Goal: Task Accomplishment & Management: Complete application form

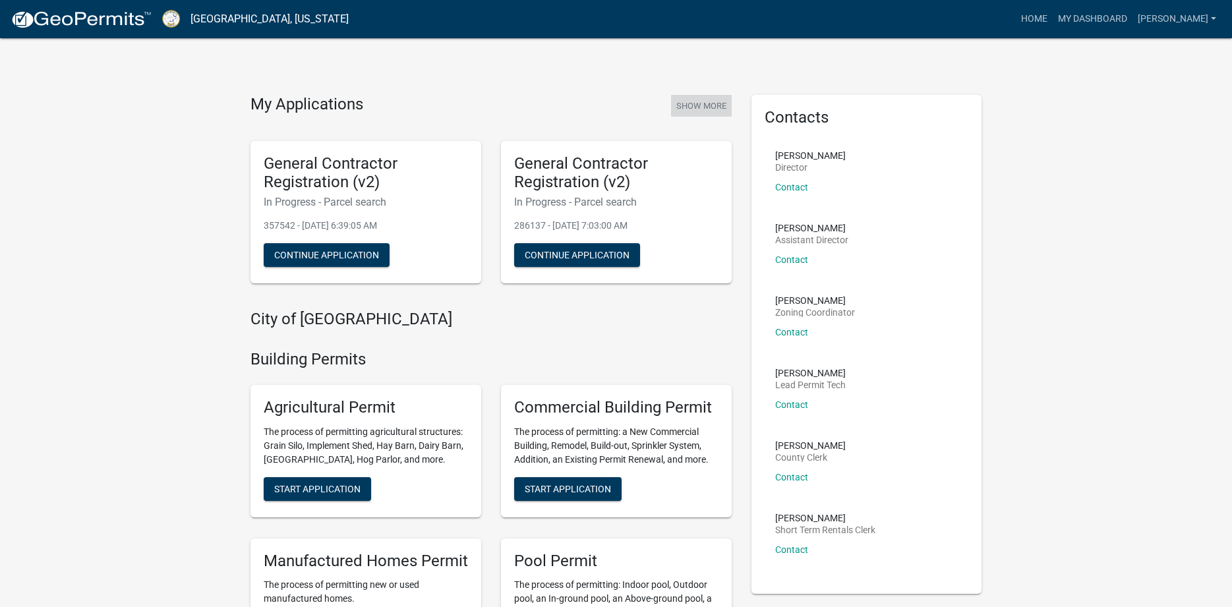
click at [696, 105] on button "Show More" at bounding box center [701, 106] width 61 height 22
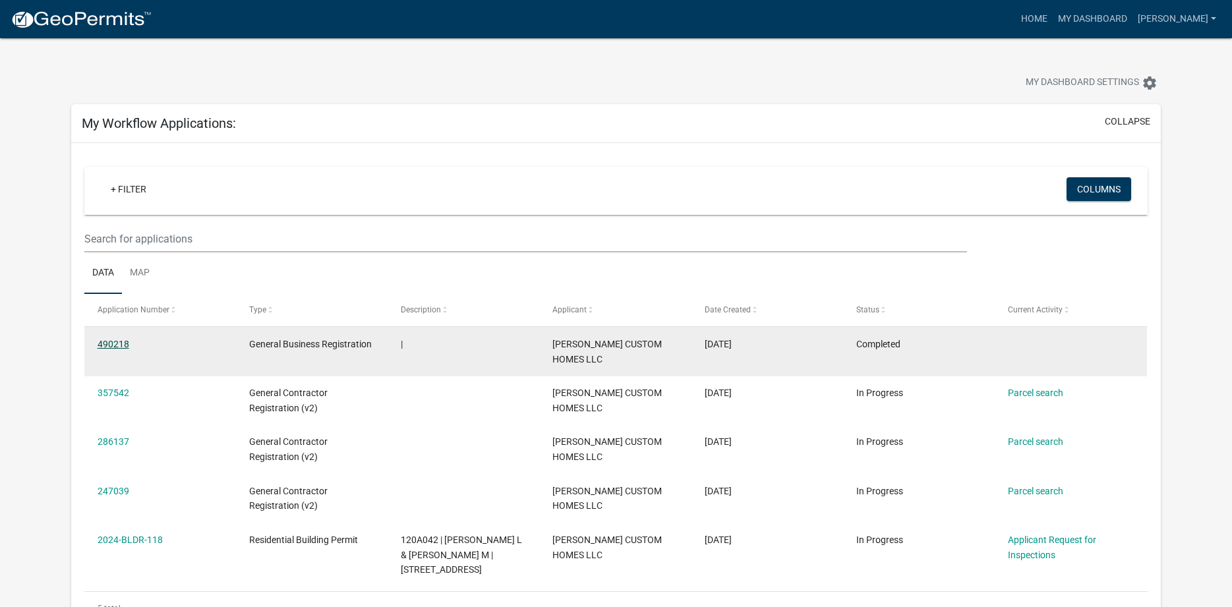
click at [117, 348] on link "490218" at bounding box center [114, 344] width 32 height 11
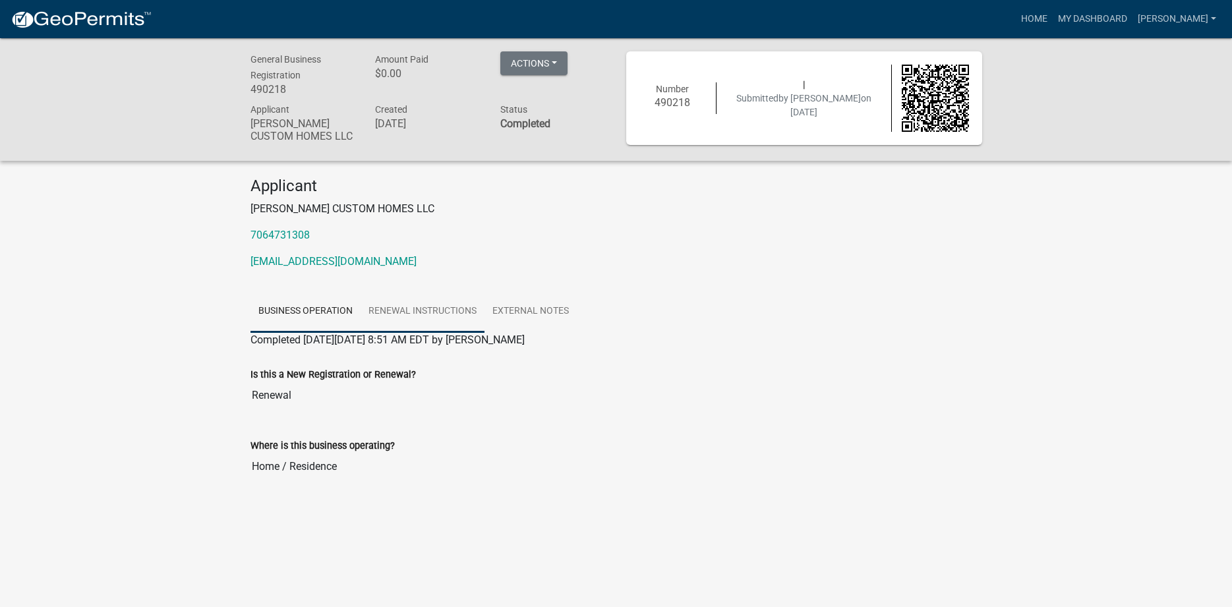
click at [434, 308] on link "Renewal Instructions" at bounding box center [423, 312] width 124 height 42
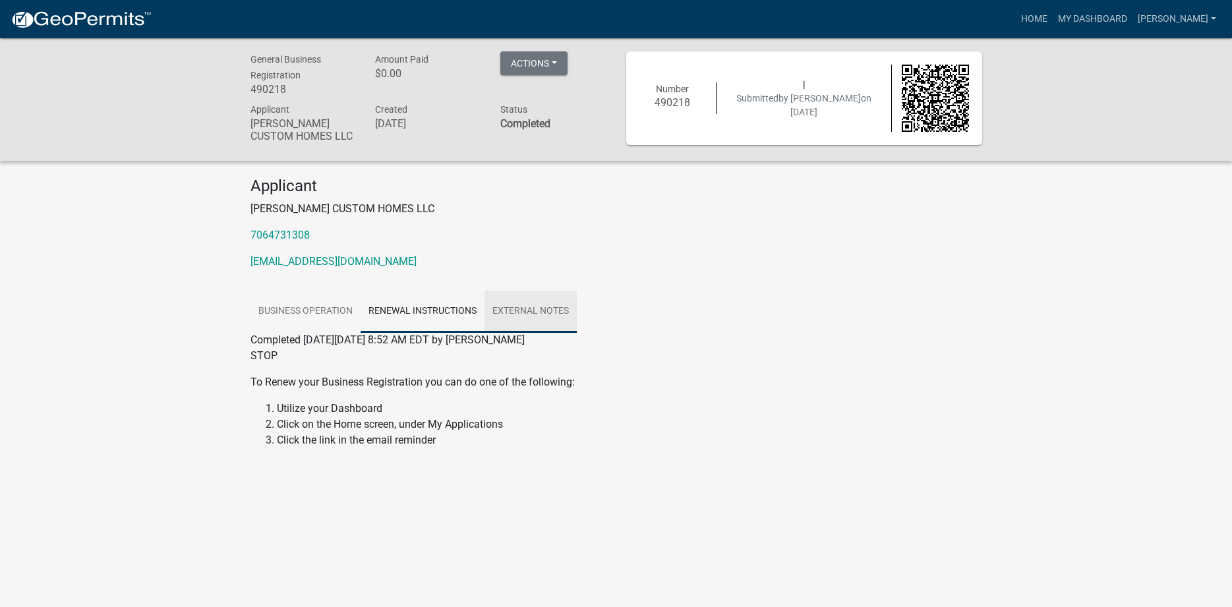
click at [554, 312] on link "External Notes" at bounding box center [531, 312] width 92 height 42
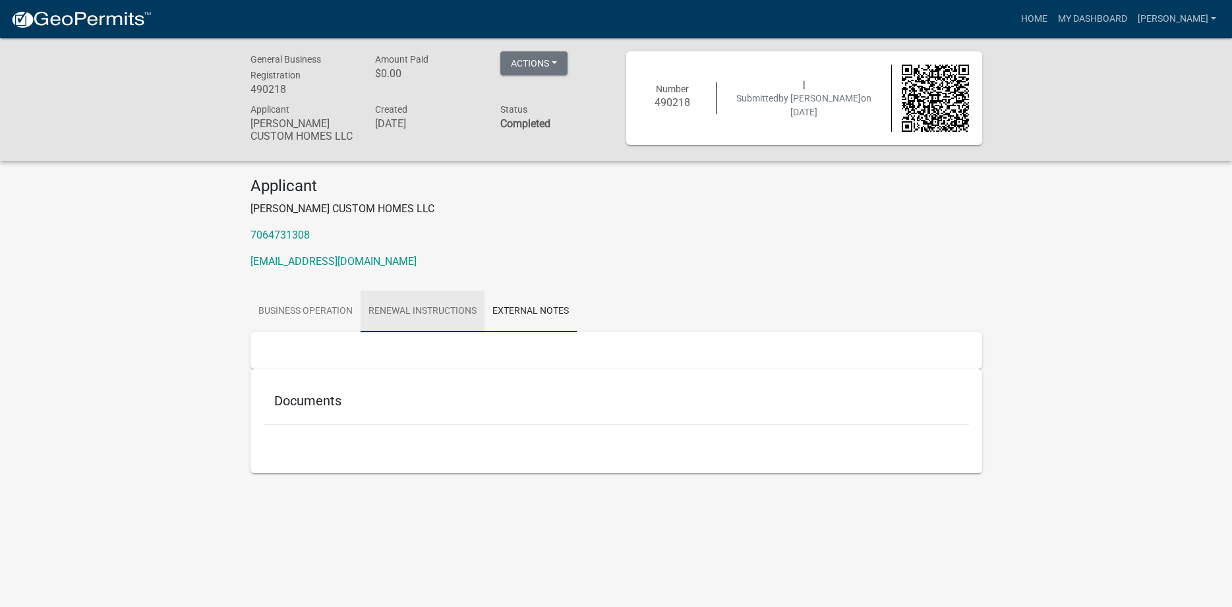
click at [433, 311] on link "Renewal Instructions" at bounding box center [423, 312] width 124 height 42
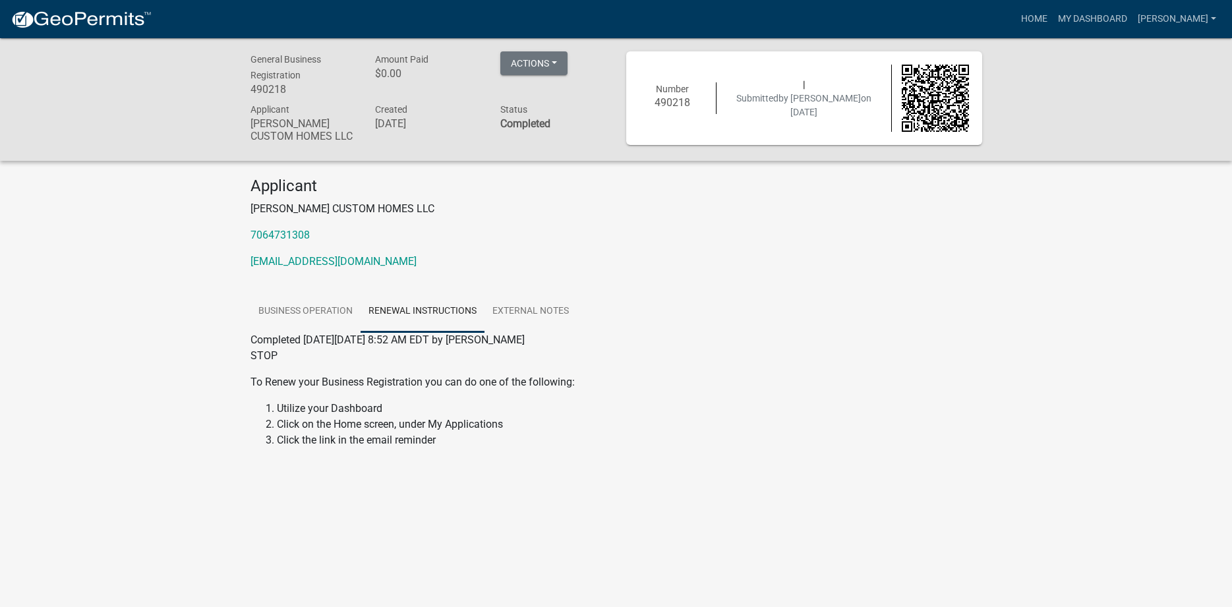
click at [1023, 299] on div "General Business Registration 490218 Amount Paid $0.00 Actions Printer Friendly…" at bounding box center [616, 268] width 1232 height 460
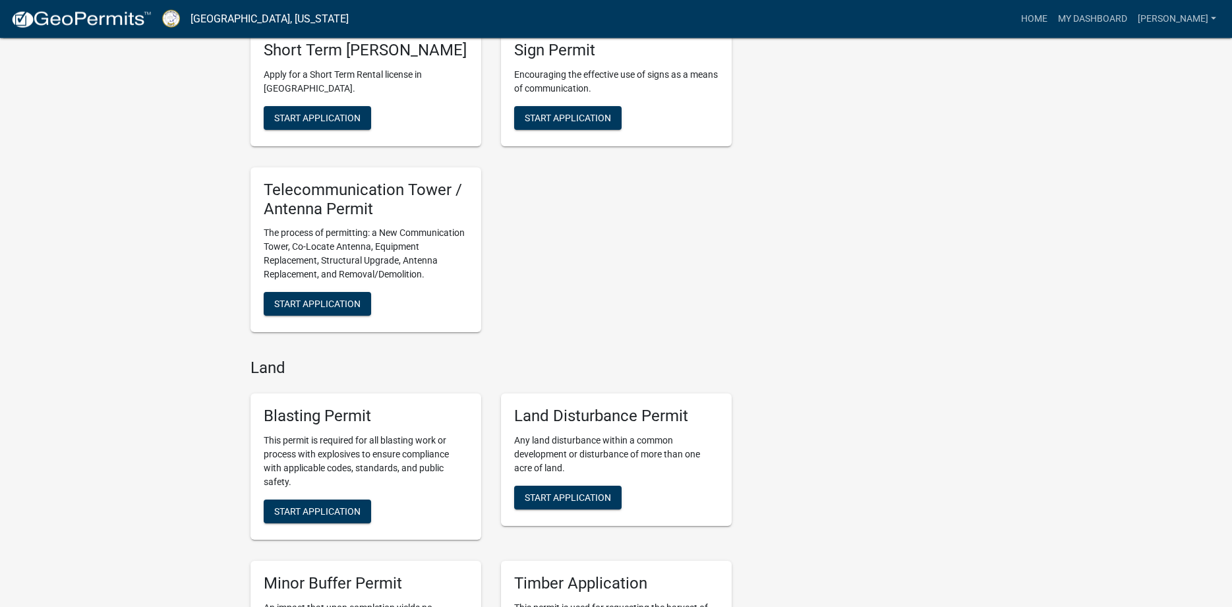
scroll to position [1614, 0]
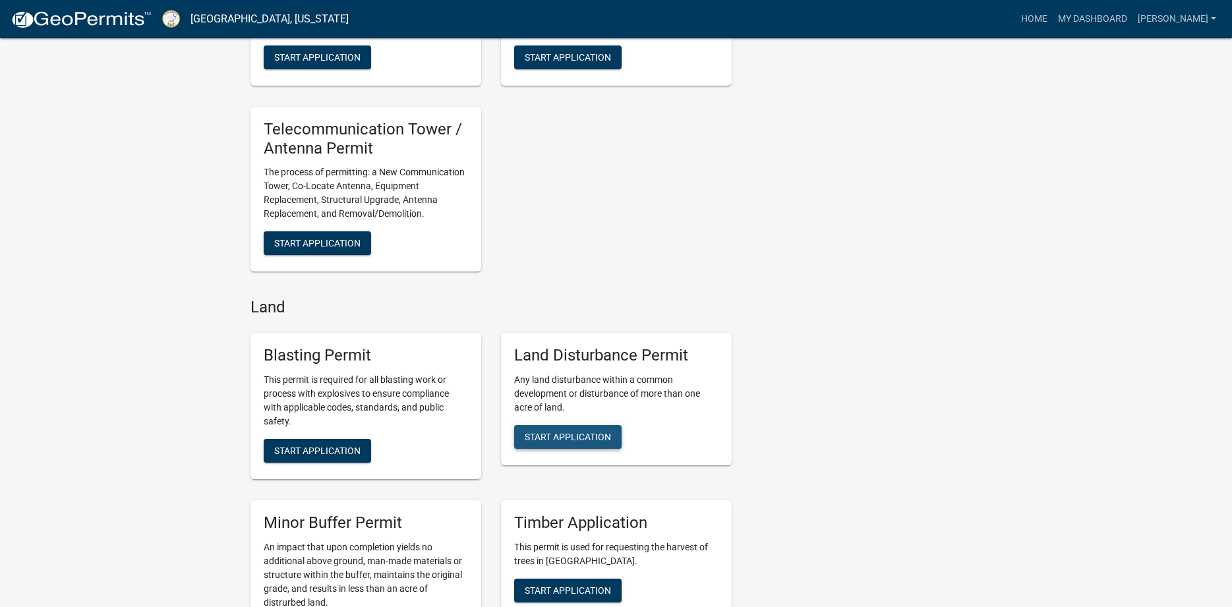
click at [596, 442] on span "Start Application" at bounding box center [568, 437] width 86 height 11
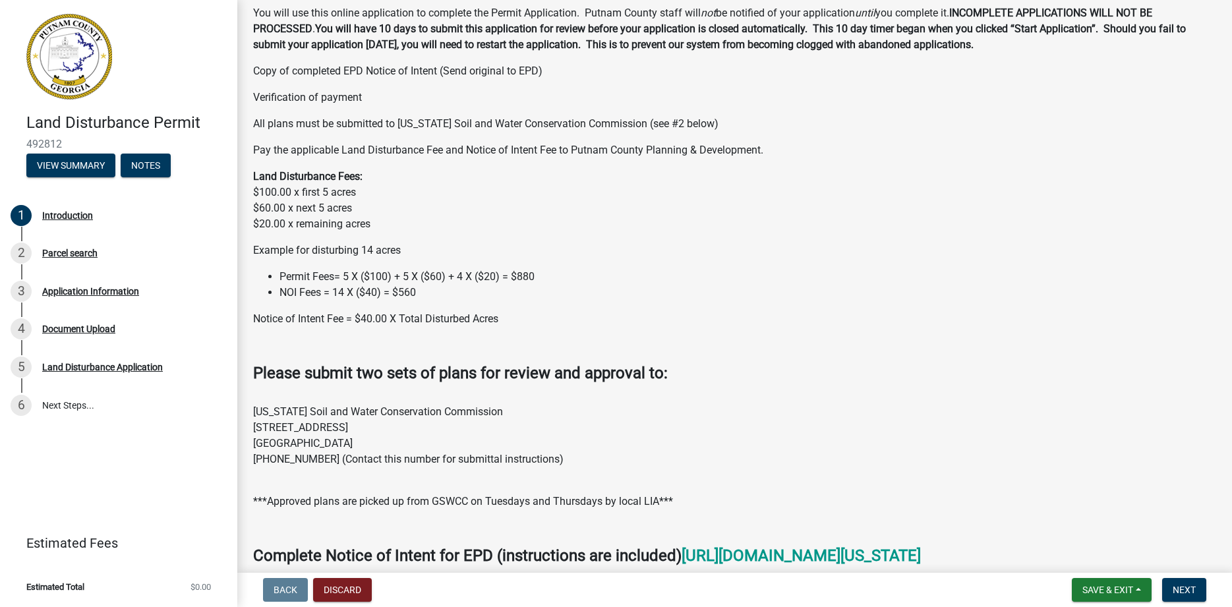
scroll to position [442, 0]
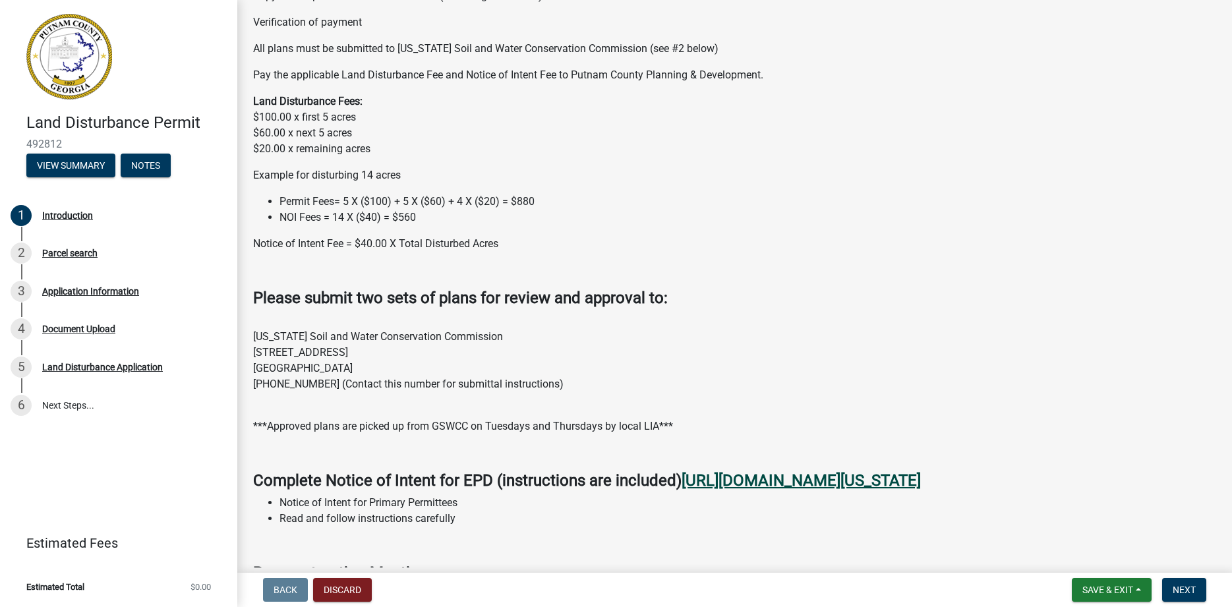
click at [889, 486] on strong "[URL][DOMAIN_NAME][US_STATE]" at bounding box center [801, 480] width 239 height 18
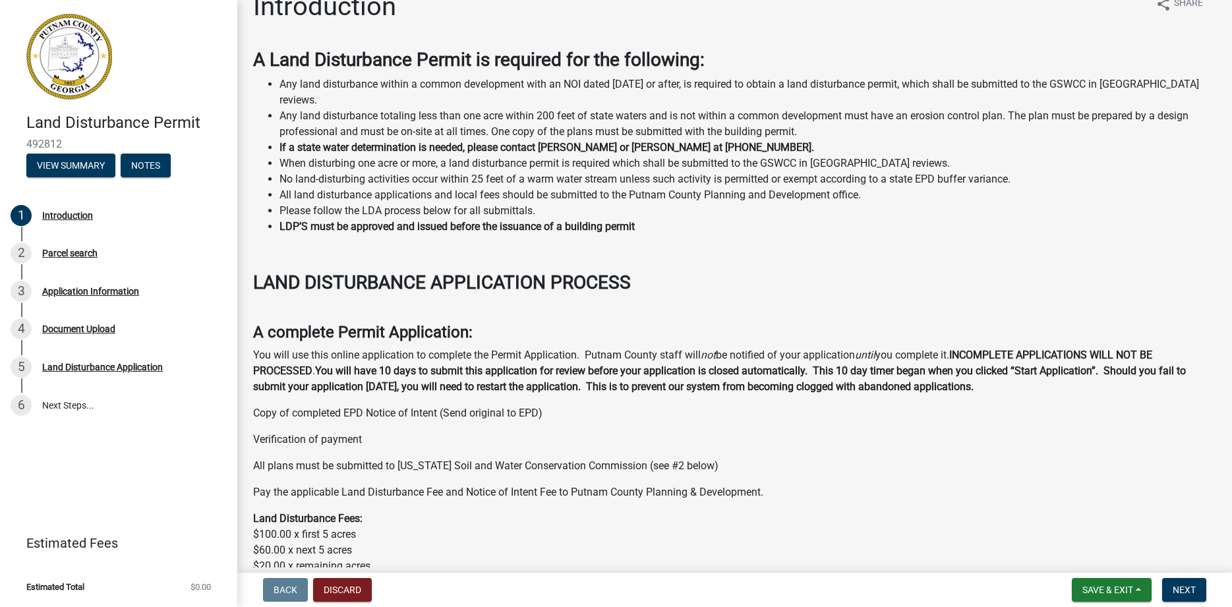
scroll to position [0, 0]
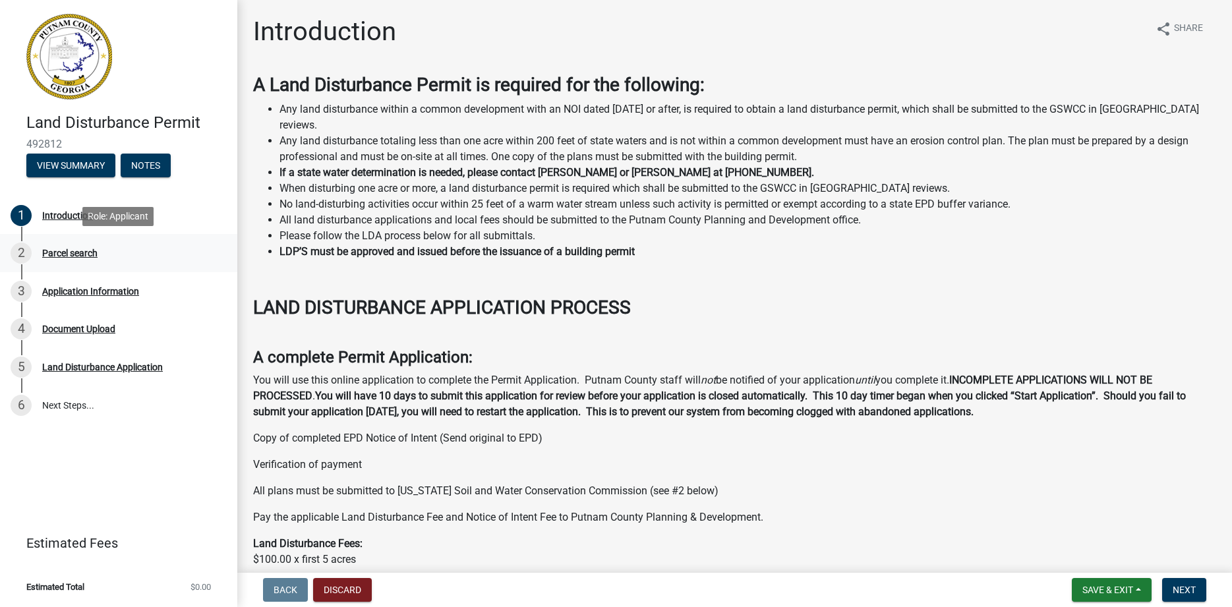
click at [71, 258] on div "Parcel search" at bounding box center [69, 253] width 55 height 9
click at [70, 254] on div "Parcel search" at bounding box center [69, 253] width 55 height 9
click at [1185, 591] on span "Next" at bounding box center [1184, 590] width 23 height 11
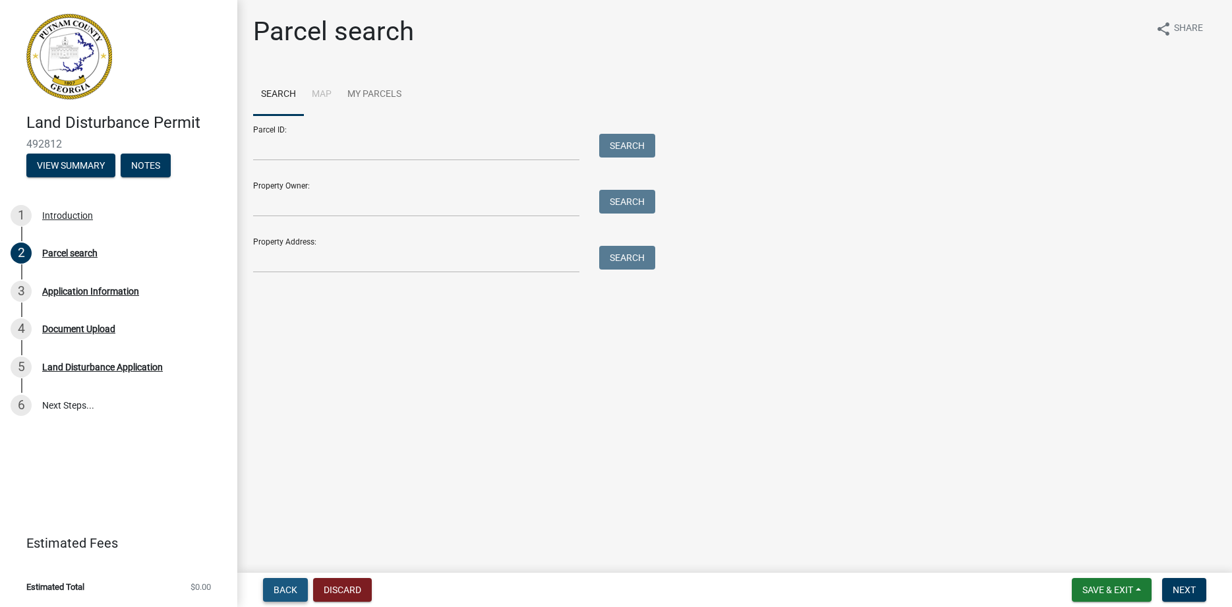
click at [290, 592] on span "Back" at bounding box center [286, 590] width 24 height 11
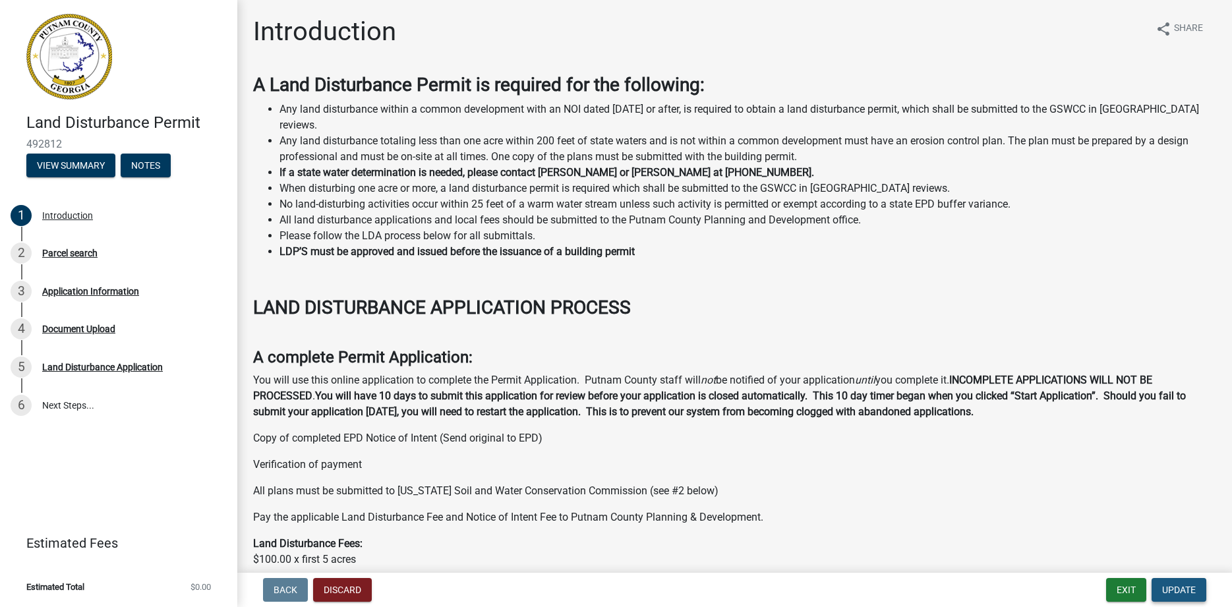
click at [1186, 592] on span "Update" at bounding box center [1179, 590] width 34 height 11
